Goal: Information Seeking & Learning: Find contact information

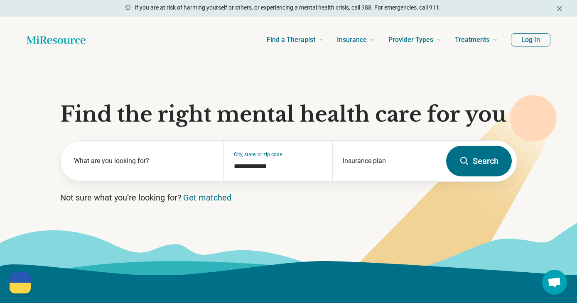
click at [534, 36] on button "Log In" at bounding box center [530, 39] width 39 height 13
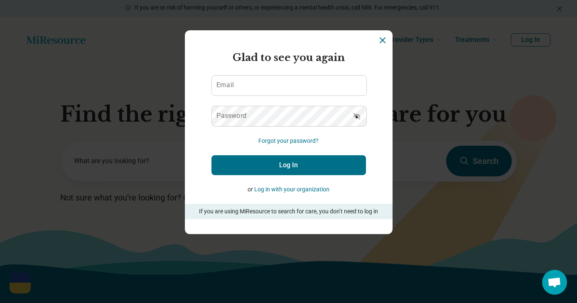
click at [384, 42] on icon "Dismiss" at bounding box center [382, 40] width 5 height 5
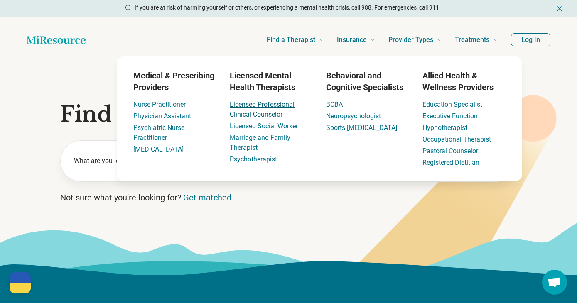
click at [266, 108] on link "Licensed Professional Clinical Counselor" at bounding box center [262, 109] width 65 height 18
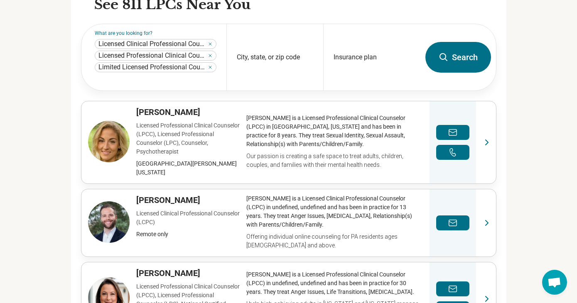
scroll to position [283, 0]
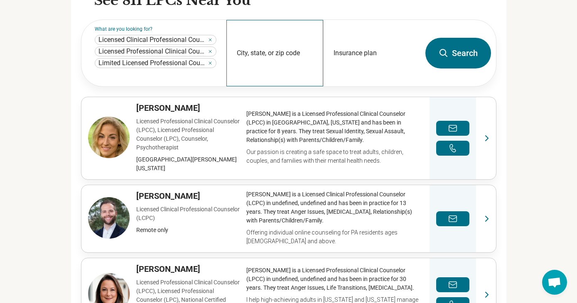
click at [275, 49] on div "City, state, or zip code" at bounding box center [274, 53] width 97 height 66
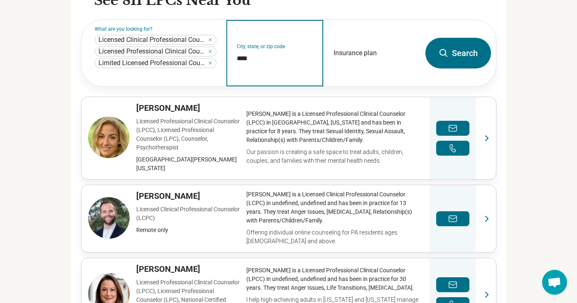
type input "*****"
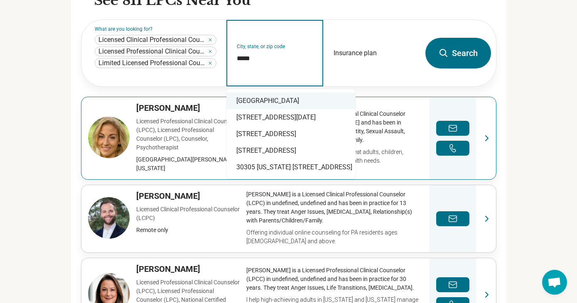
click at [309, 97] on div "Atlanta, GA 30305" at bounding box center [290, 101] width 129 height 17
type input "**********"
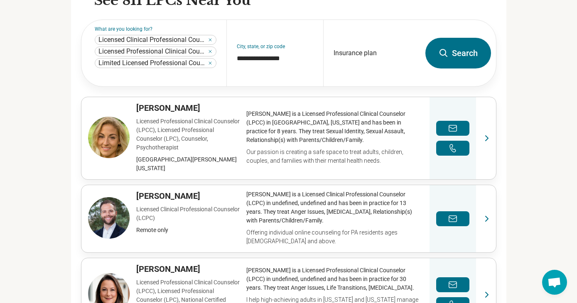
click at [470, 57] on button "Search" at bounding box center [458, 53] width 66 height 31
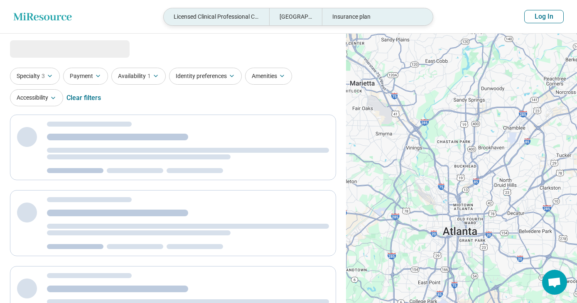
click at [352, 17] on div "Insurance plan" at bounding box center [374, 16] width 105 height 17
select select "***"
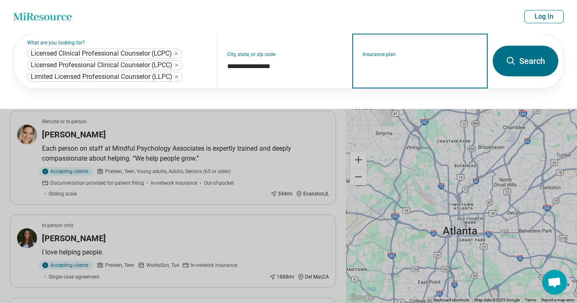
click at [393, 63] on input "Insurance plan" at bounding box center [419, 66] width 115 height 10
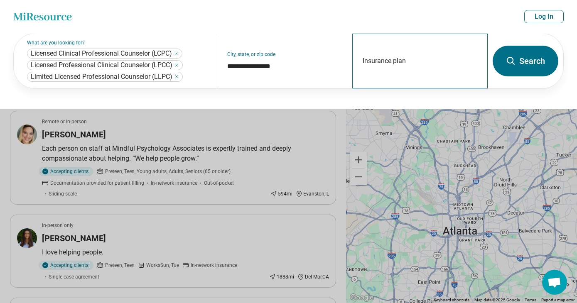
click at [411, 86] on div "Insurance plan" at bounding box center [419, 61] width 135 height 55
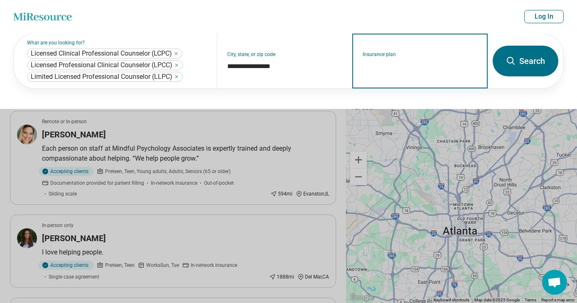
type input "*"
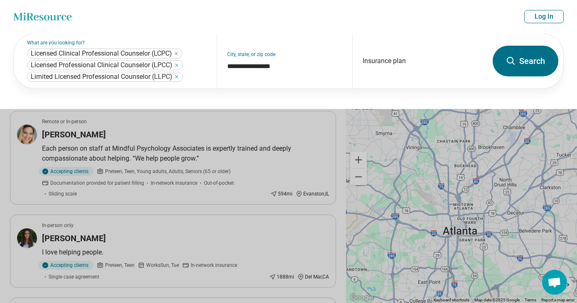
click at [301, 123] on button at bounding box center [288, 151] width 577 height 303
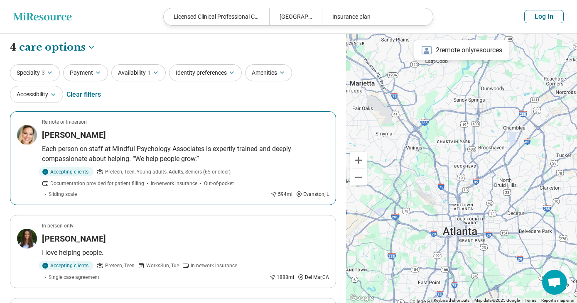
click at [163, 135] on div "[PERSON_NAME]" at bounding box center [185, 135] width 287 height 12
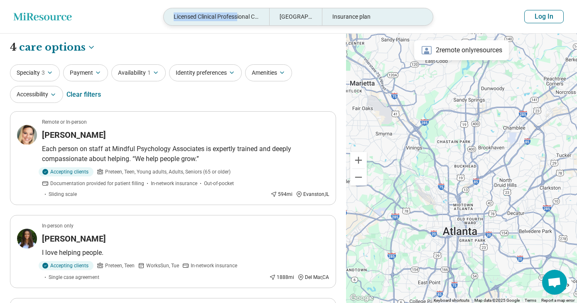
click at [239, 12] on div "Licensed Clinical Professional Counselor (LCPC), Licensed Professional Clinical…" at bounding box center [216, 16] width 105 height 17
